Goal: Find specific page/section: Find specific page/section

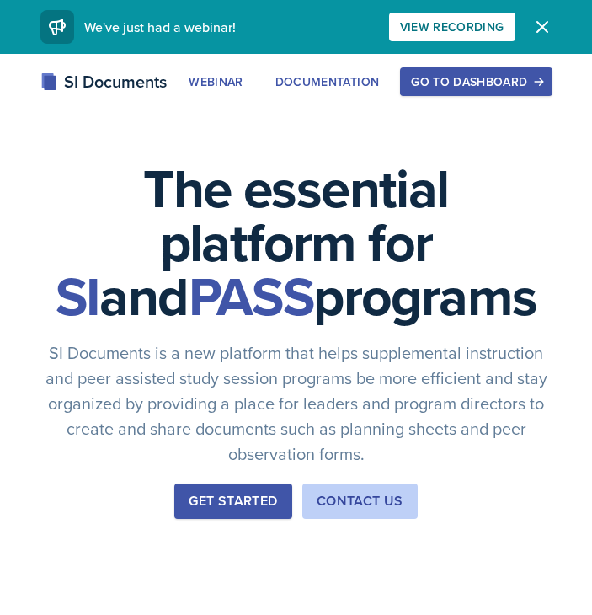
click at [513, 88] on div "Go to Dashboard" at bounding box center [476, 81] width 130 height 13
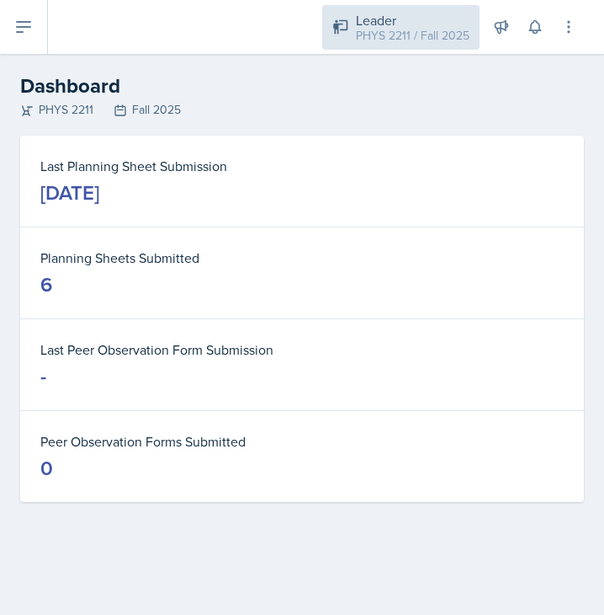
click at [467, 42] on div "PHYS 2211 / Fall 2025" at bounding box center [413, 36] width 114 height 18
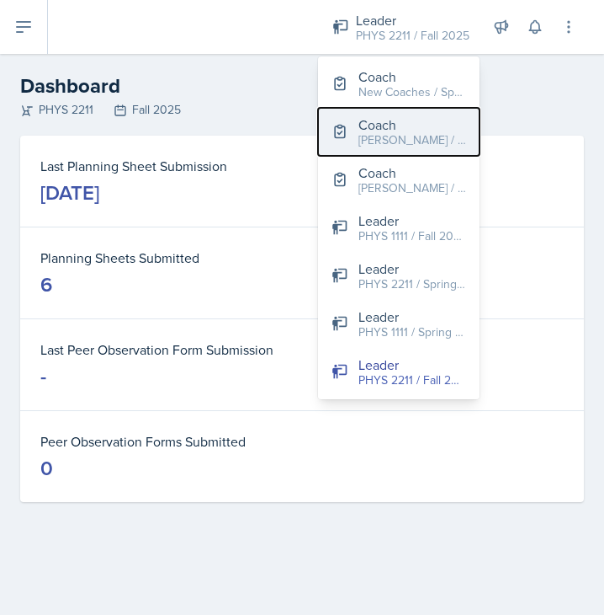
click at [403, 109] on button "Coach [PERSON_NAME] / Fall 2025" at bounding box center [399, 132] width 162 height 48
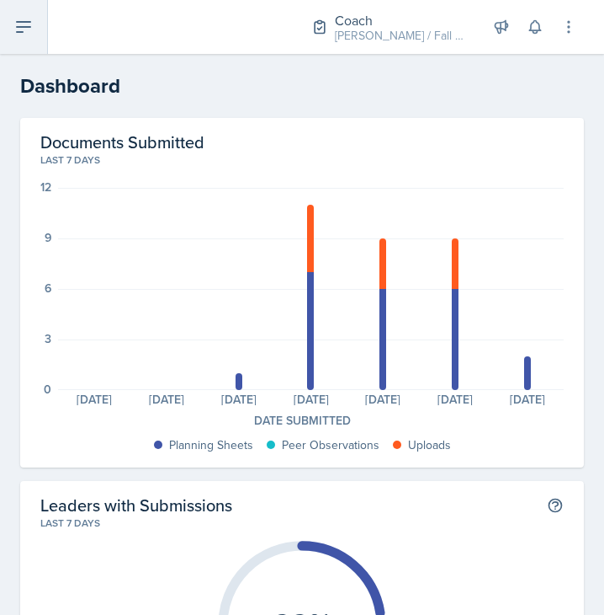
click at [20, 44] on button at bounding box center [24, 27] width 48 height 54
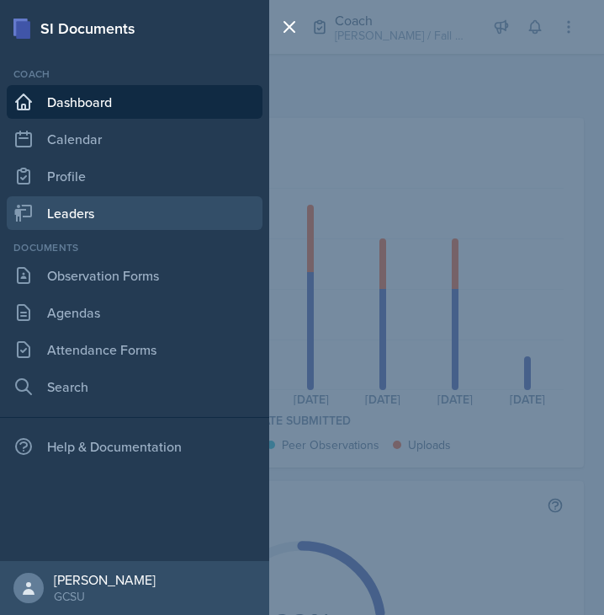
click at [104, 209] on link "Leaders" at bounding box center [135, 213] width 256 height 34
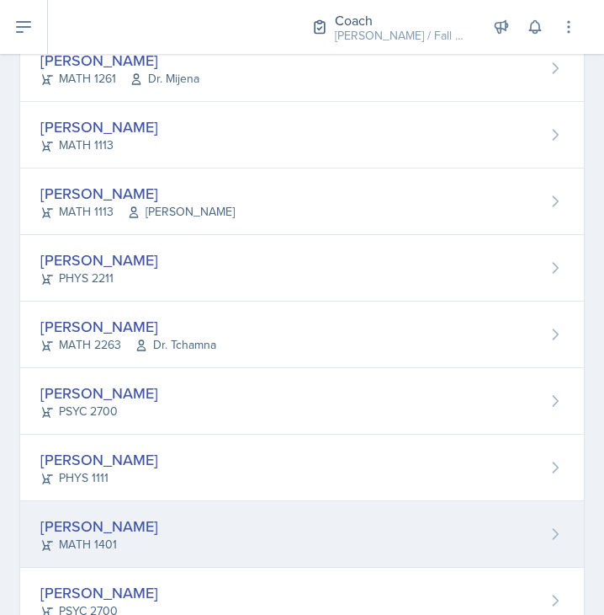
scroll to position [704, 0]
